Goal: Task Accomplishment & Management: Use online tool/utility

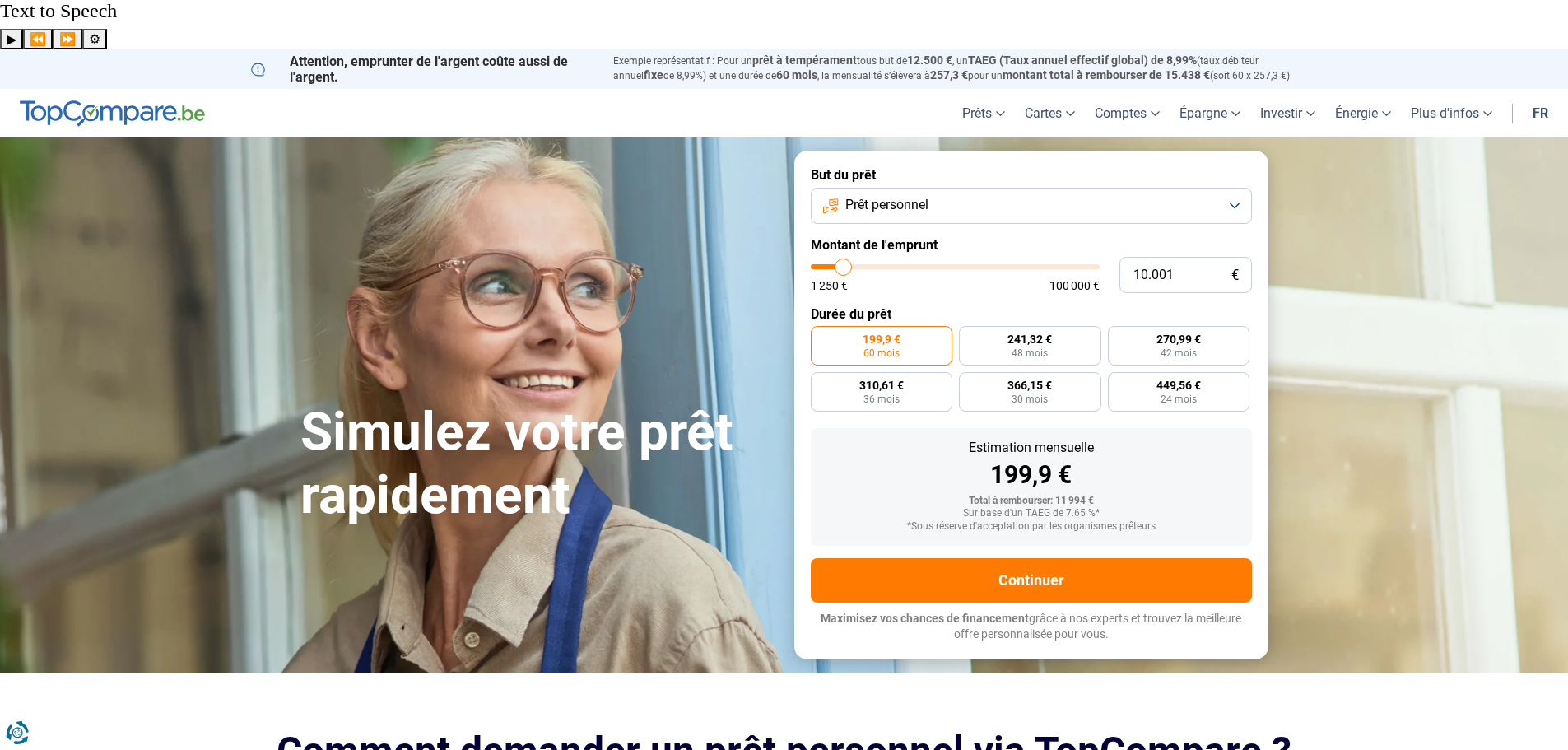
click at [921, 196] on span "Prêt personnel" at bounding box center [887, 205] width 84 height 18
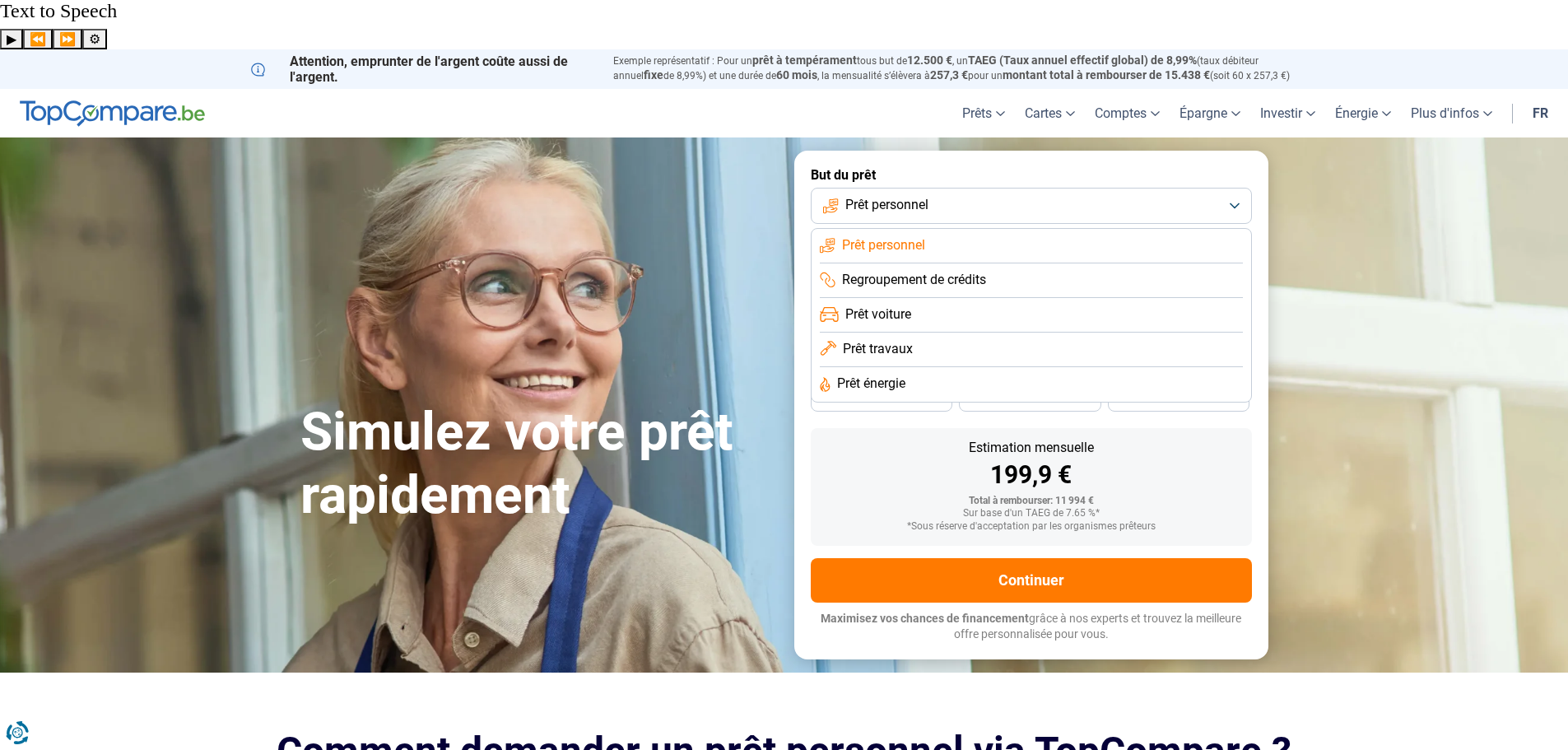
click at [891, 375] on span "Prêt énergie" at bounding box center [871, 383] width 69 height 18
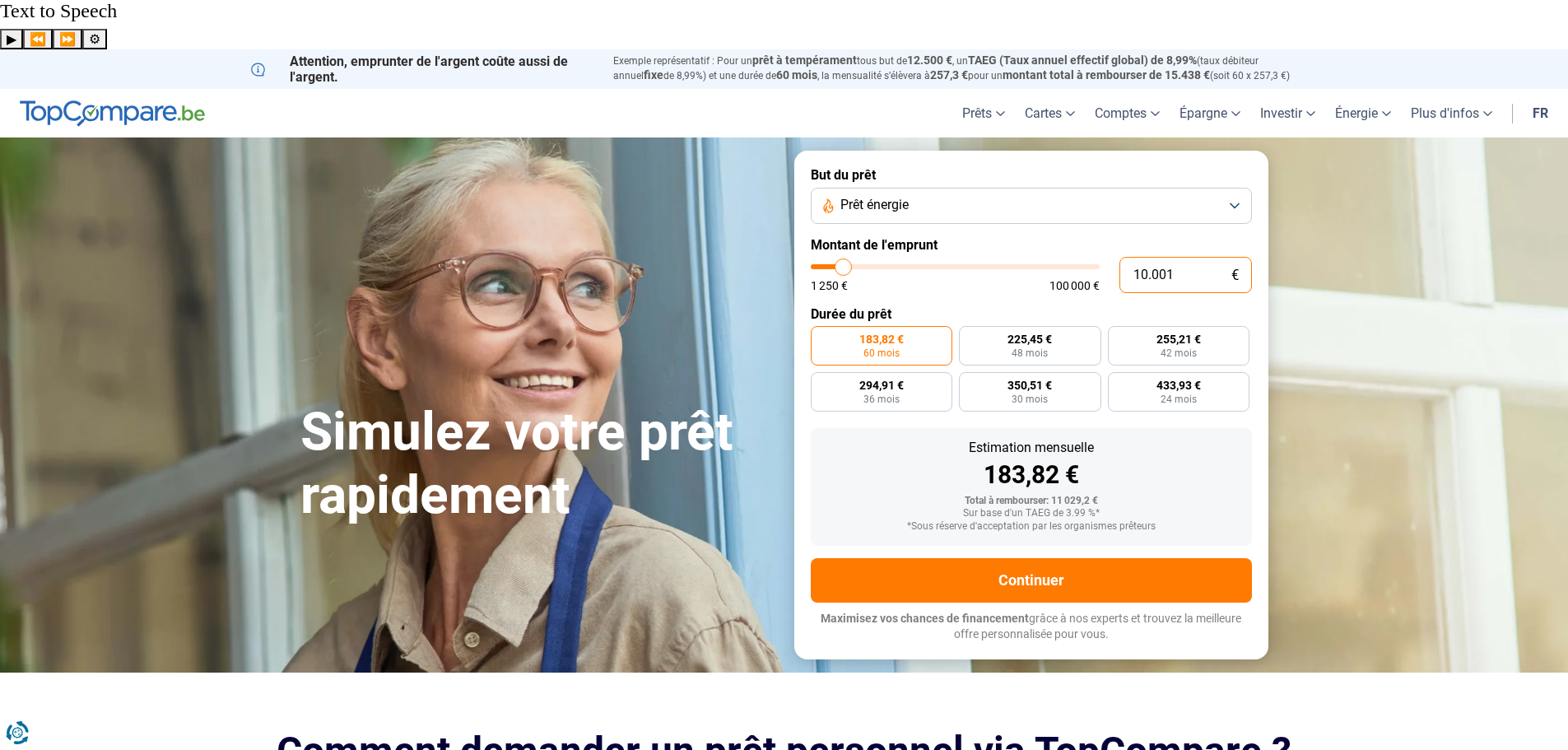
click at [1157, 257] on input "10.001" at bounding box center [1185, 275] width 132 height 37
type input "3"
type input "1250"
type input "30"
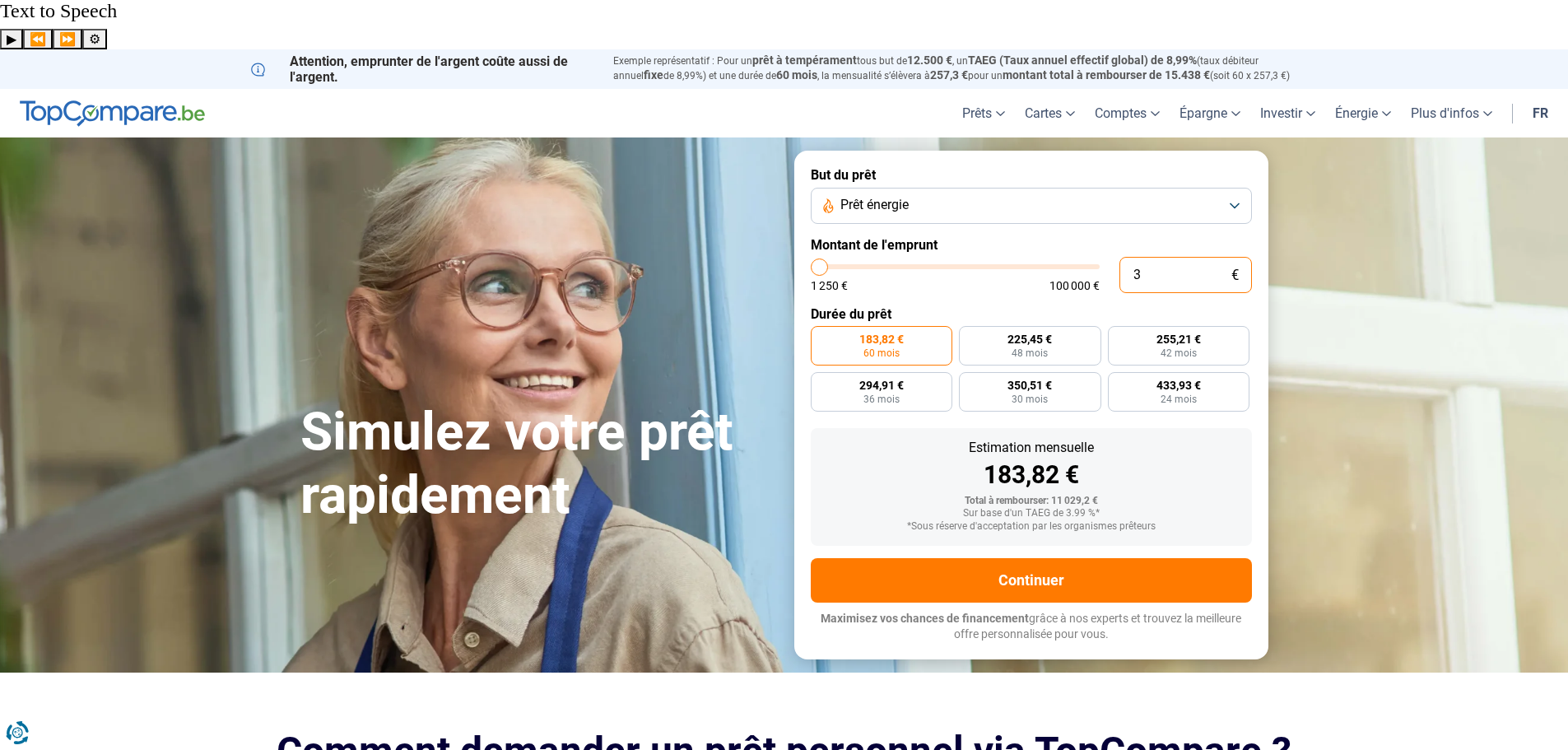
type input "1250"
type input "300"
type input "1250"
type input "3.000"
type input "3000"
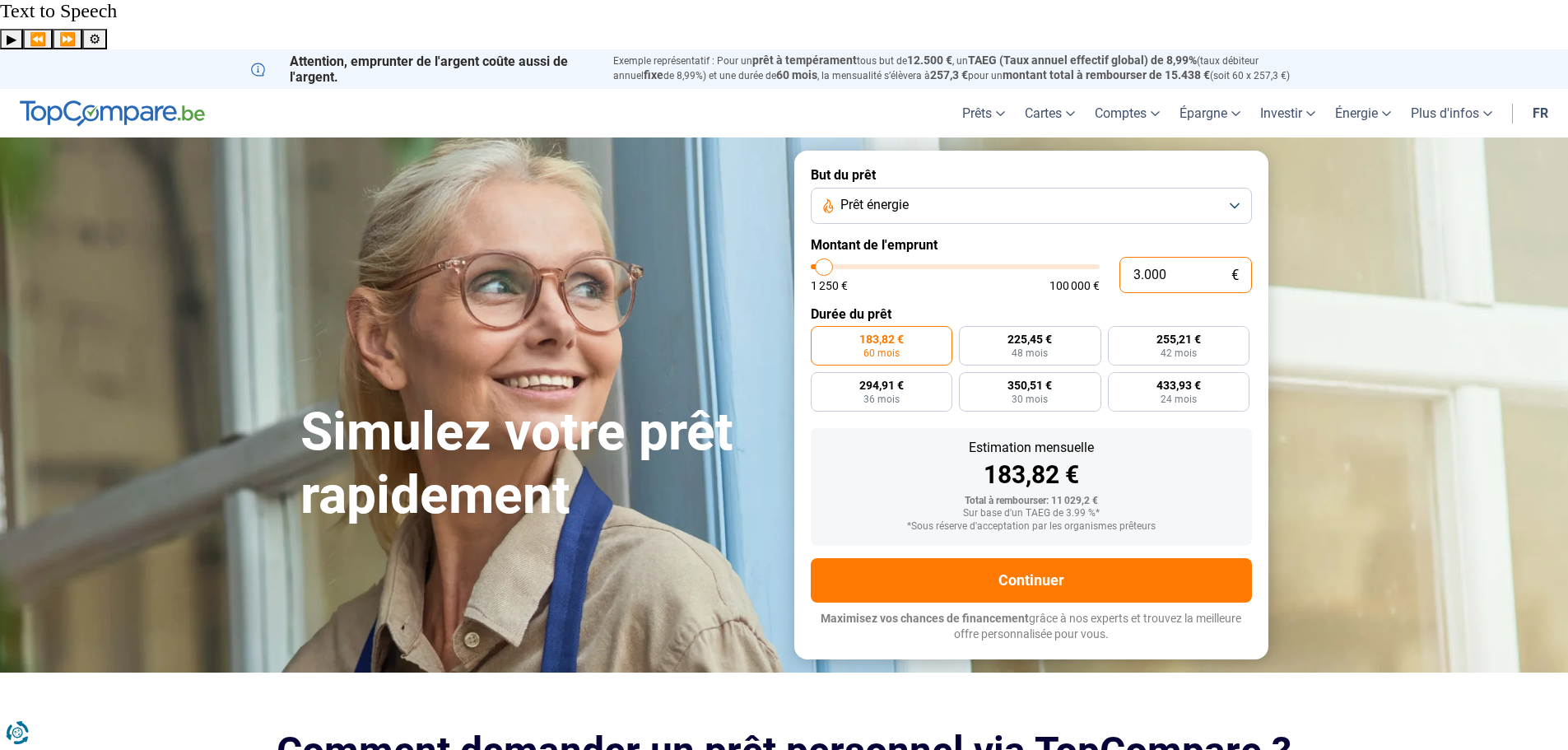
type input "30.000"
type input "30000"
radio input "false"
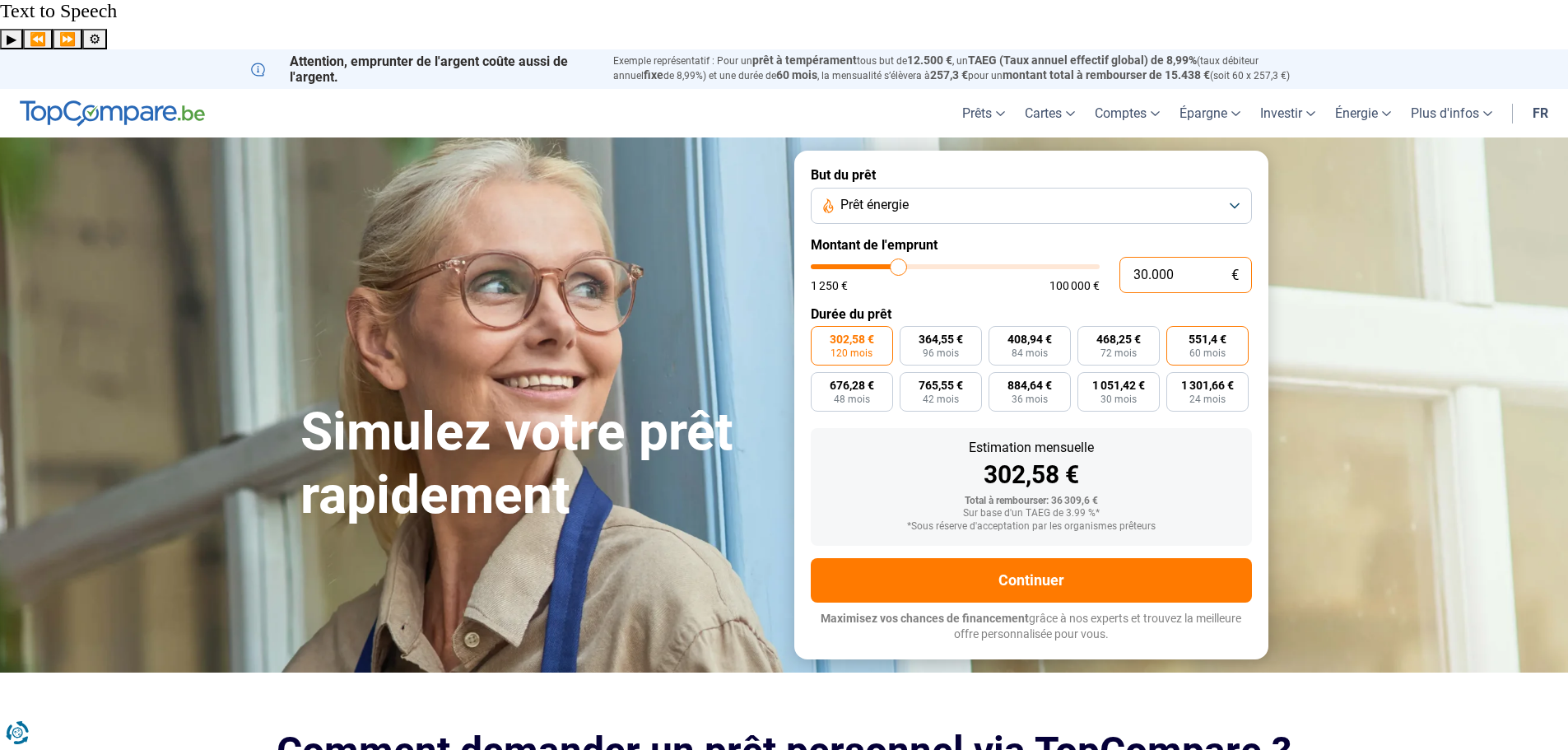
type input "30.000"
click at [1217, 348] on span "60 mois" at bounding box center [1208, 353] width 37 height 10
click at [1178, 326] on input "551,4 € 60 mois" at bounding box center [1171, 330] width 10 height 10
radio input "true"
click at [826, 373] on label "676,28 € 48 mois" at bounding box center [852, 392] width 83 height 39
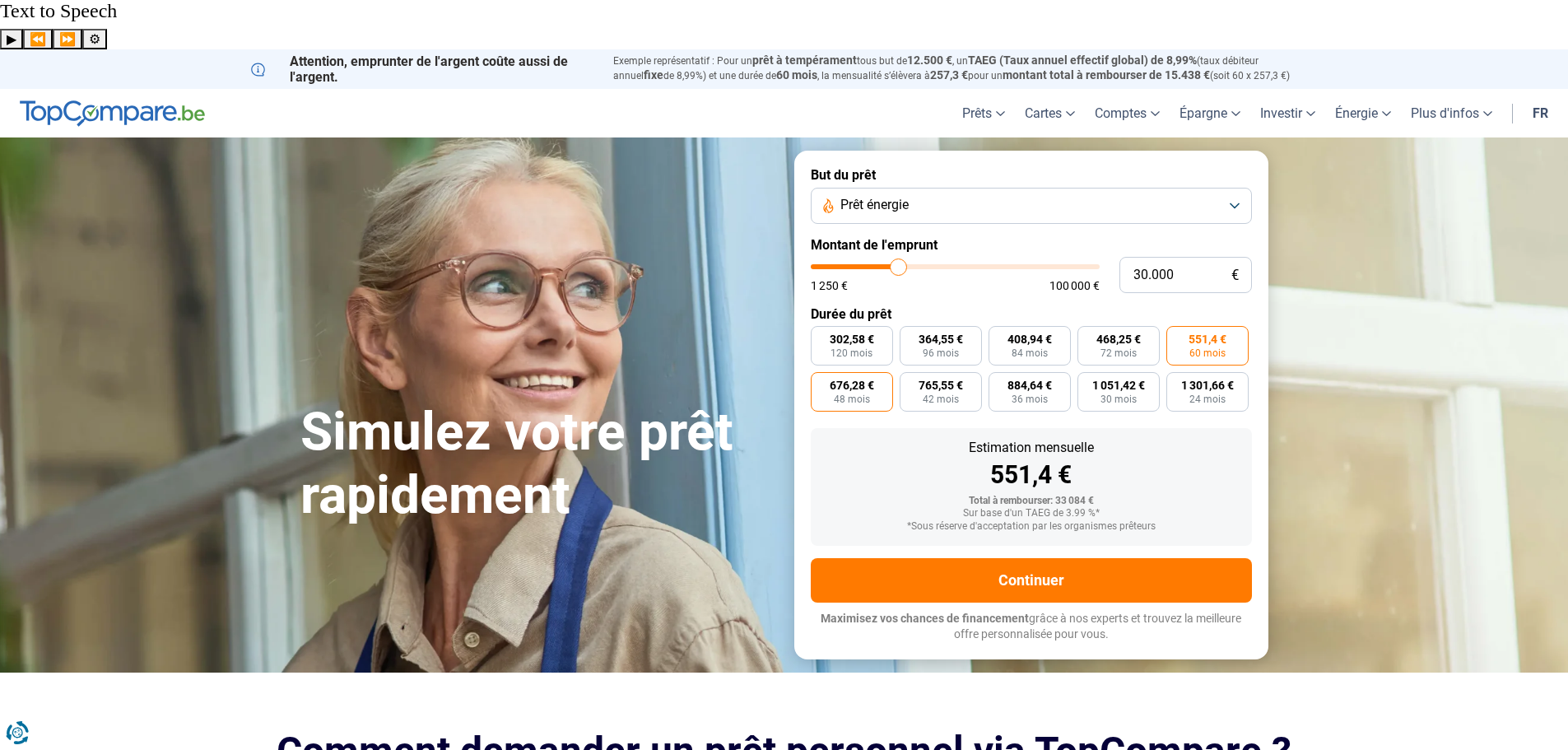
click at [822, 373] on input "676,28 € 48 mois" at bounding box center [815, 377] width 10 height 10
radio input "true"
click at [1195, 333] on span "551,4 €" at bounding box center [1208, 339] width 38 height 11
click at [1178, 326] on input "551,4 € 60 mois" at bounding box center [1171, 330] width 10 height 10
radio input "true"
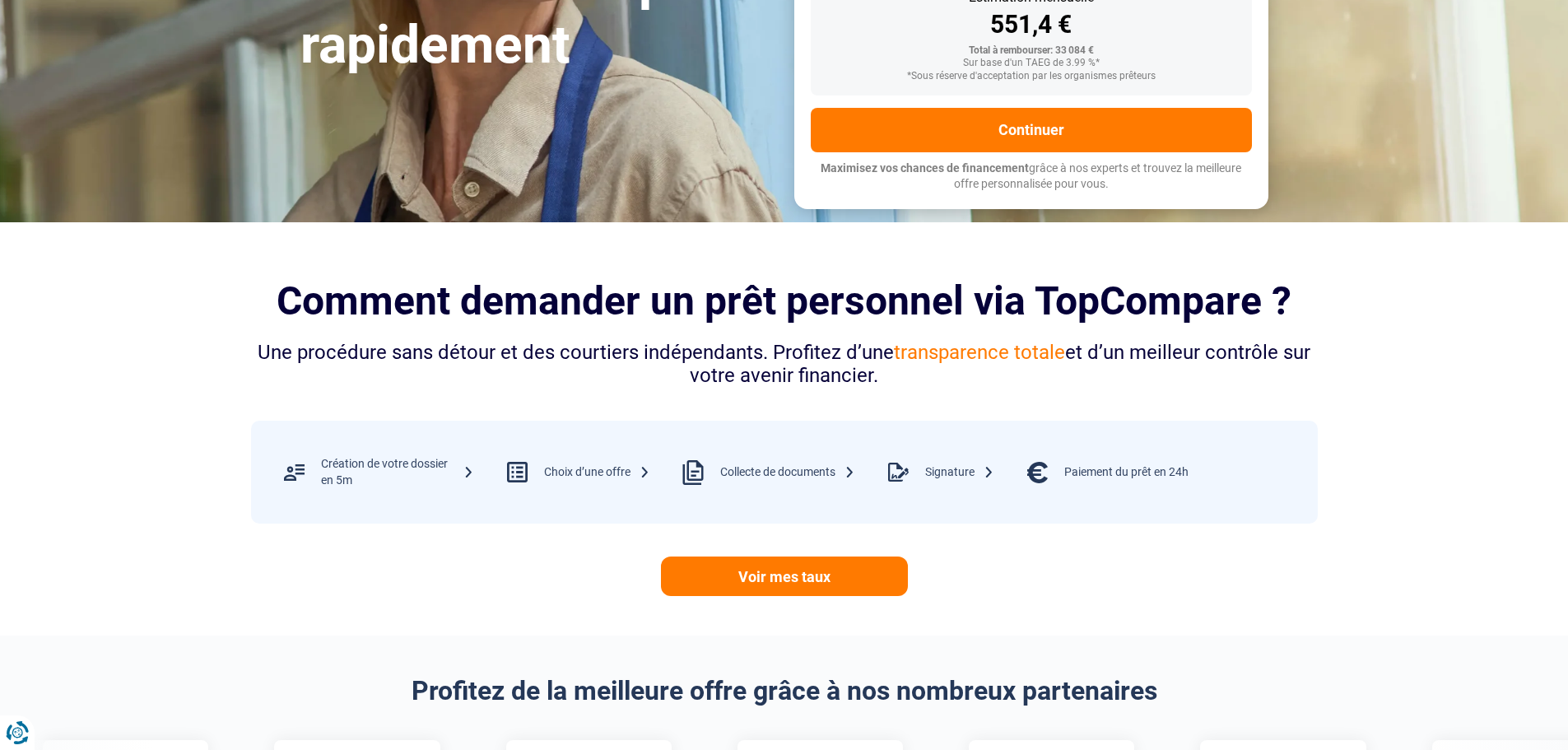
scroll to position [220, 0]
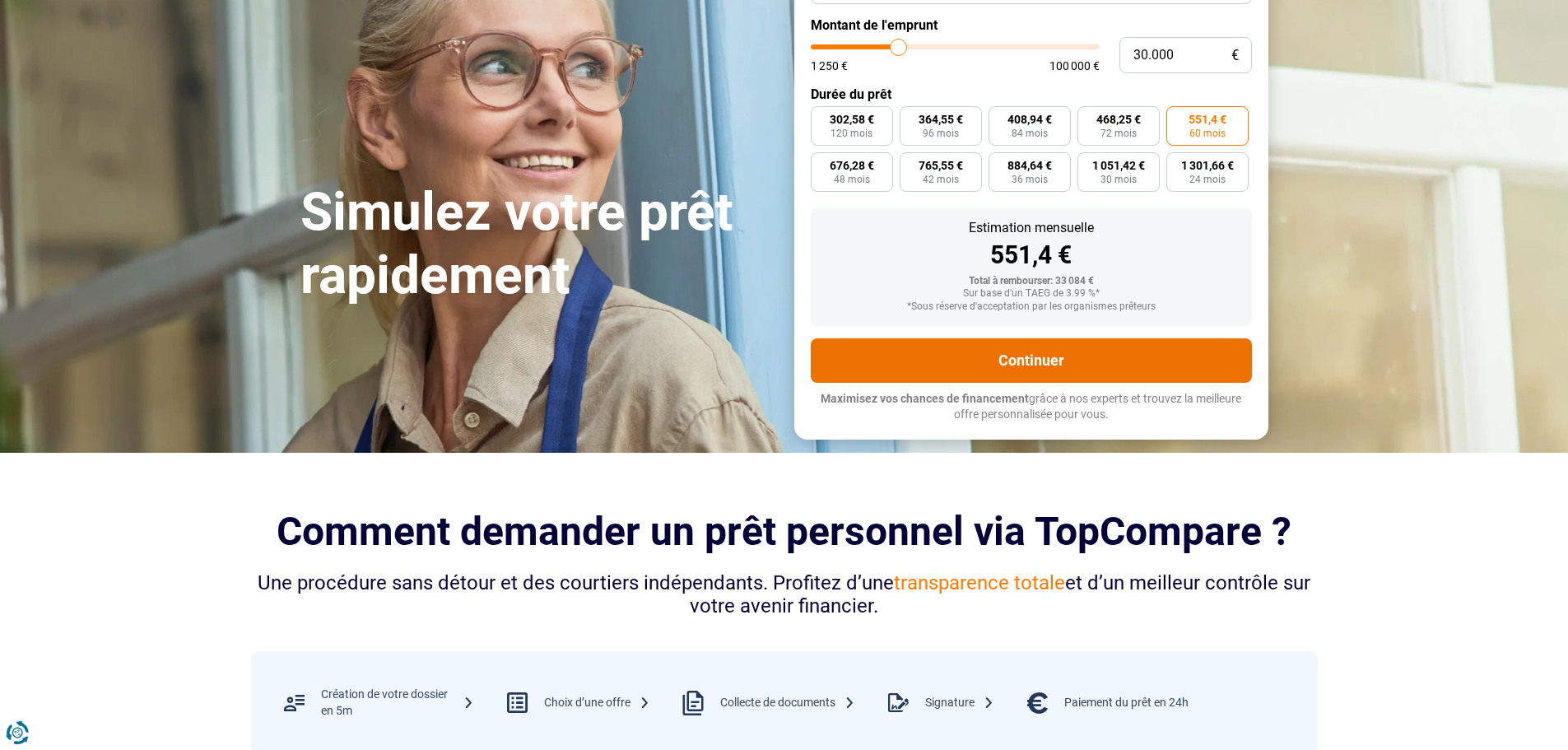
click at [959, 339] on button "Continuer" at bounding box center [1031, 360] width 441 height 44
